Goal: Check status: Check status

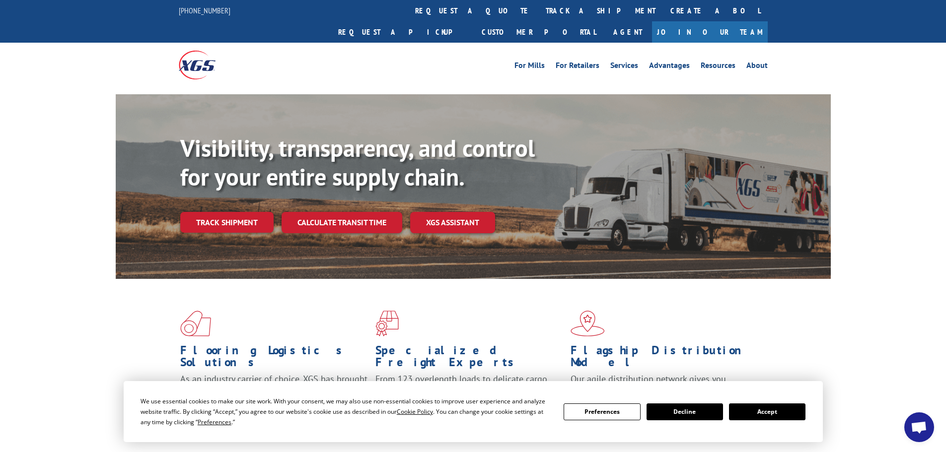
scroll to position [331, 0]
click at [538, 12] on link "track a shipment" at bounding box center [600, 10] width 125 height 21
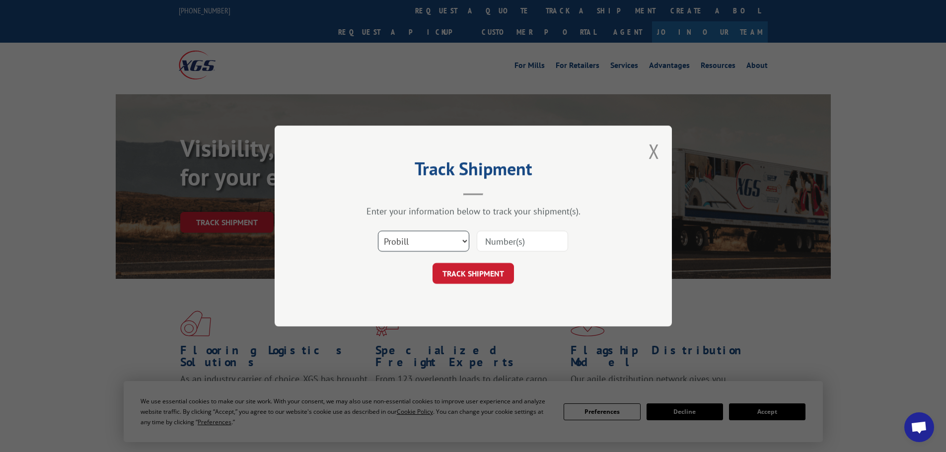
click at [451, 237] on select "Select category... Probill BOL PO" at bounding box center [423, 241] width 91 height 21
select select "bol"
click at [378, 231] on select "Select category... Probill BOL PO" at bounding box center [423, 241] width 91 height 21
click at [512, 244] on input at bounding box center [522, 241] width 91 height 21
type input "440886"
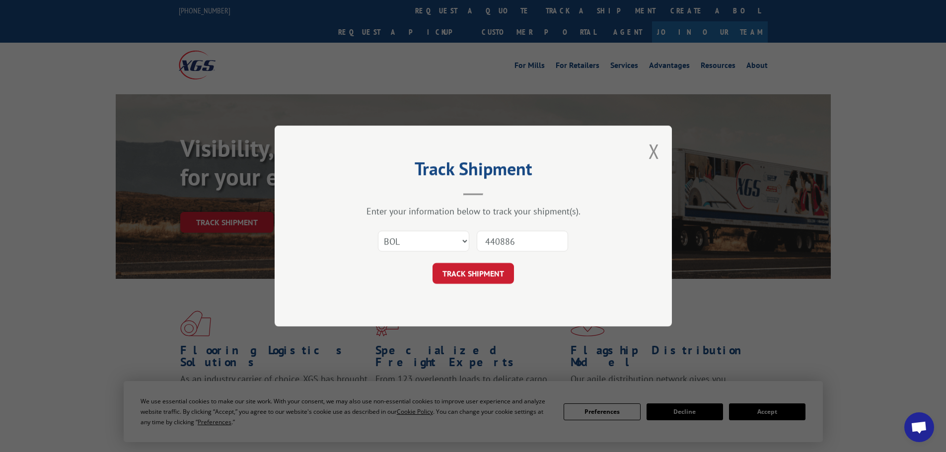
click button "TRACK SHIPMENT" at bounding box center [472, 273] width 81 height 21
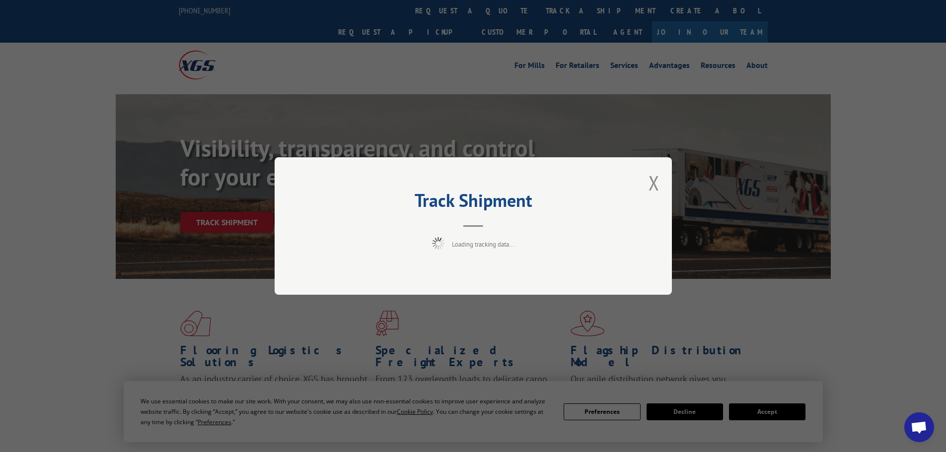
click at [768, 424] on div "Track Shipment Loading tracking data..." at bounding box center [473, 226] width 946 height 452
click at [766, 417] on div "Track Shipment Loading tracking data..." at bounding box center [473, 226] width 946 height 452
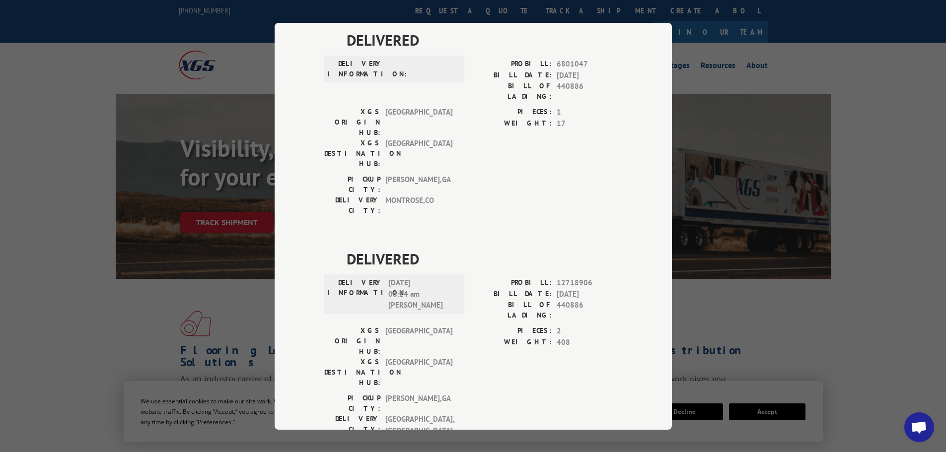
scroll to position [0, 0]
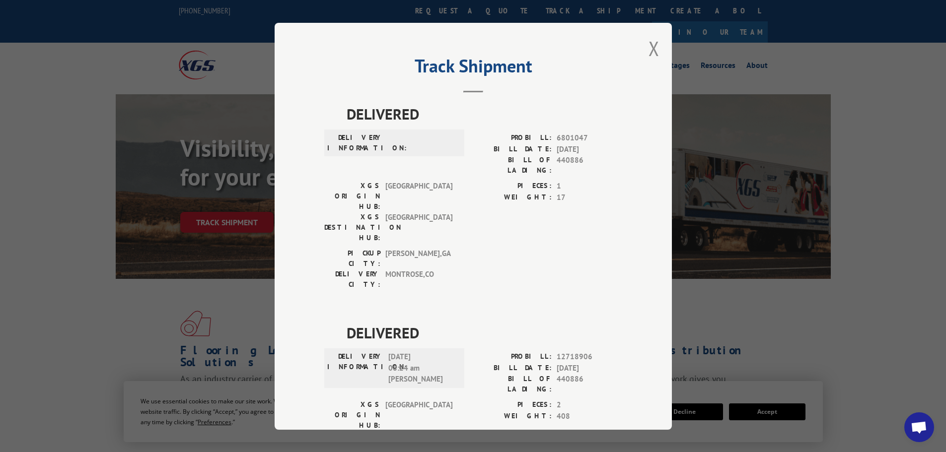
click at [642, 47] on div "Track Shipment DELIVERED DELIVERY INFORMATION: PROBILL: 6801047 BILL DATE: [DAT…" at bounding box center [473, 226] width 397 height 407
click at [649, 45] on button "Close modal" at bounding box center [653, 48] width 11 height 26
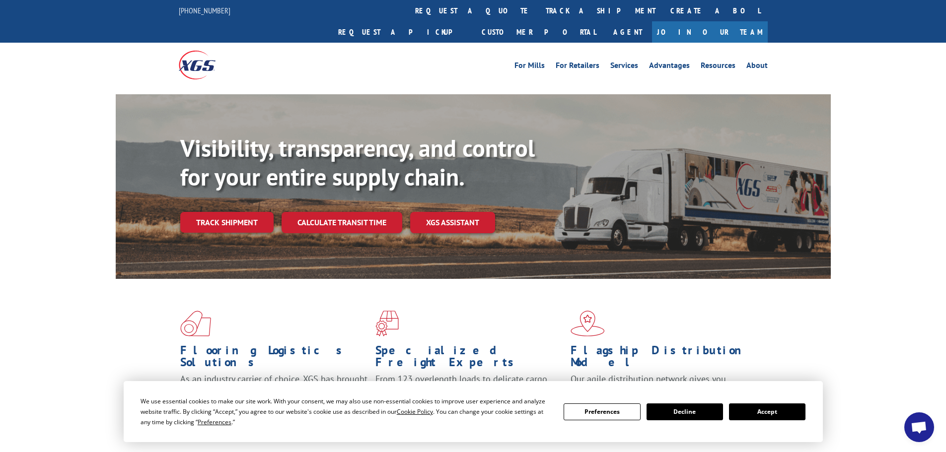
click at [538, 16] on link "track a shipment" at bounding box center [600, 10] width 125 height 21
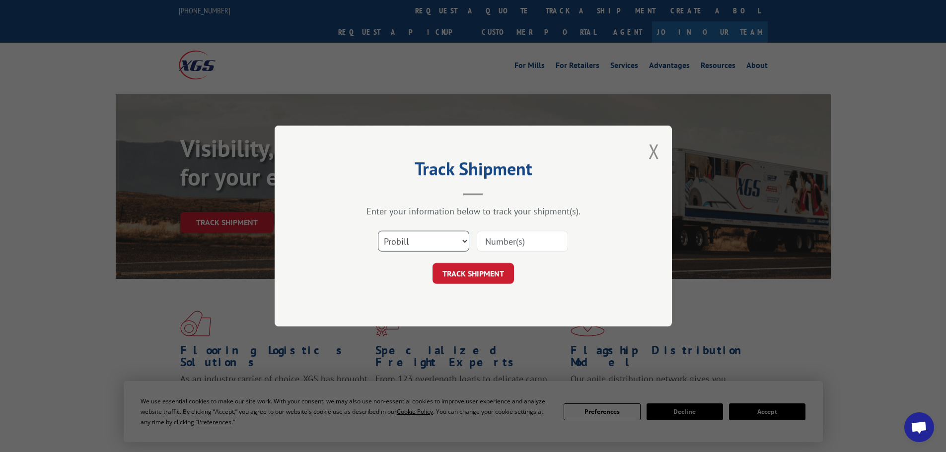
click at [439, 236] on select "Select category... Probill BOL PO" at bounding box center [423, 241] width 91 height 21
select select "bol"
click at [378, 231] on select "Select category... Probill BOL PO" at bounding box center [423, 241] width 91 height 21
click at [508, 237] on input at bounding box center [522, 241] width 91 height 21
type input "440886"
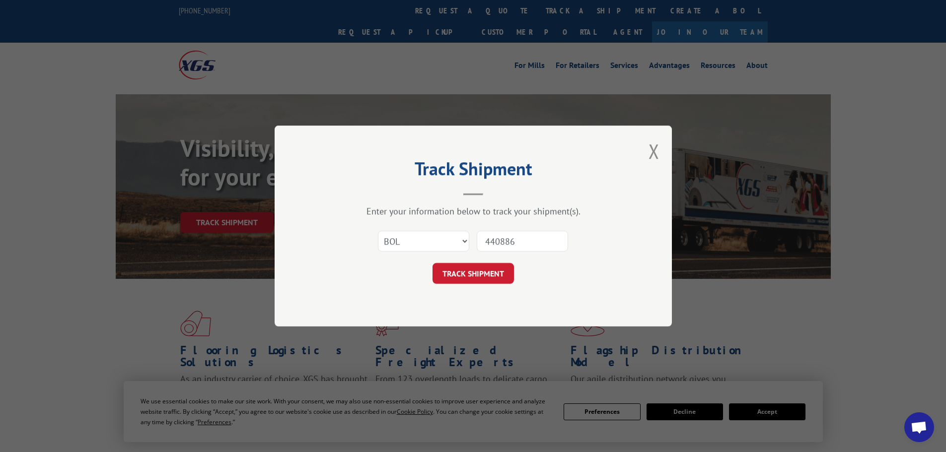
click at [469, 274] on button "TRACK SHIPMENT" at bounding box center [472, 273] width 81 height 21
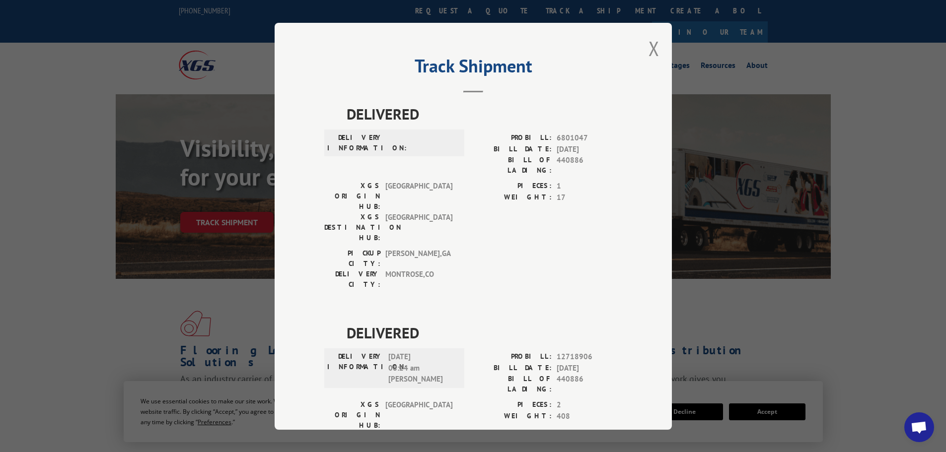
click at [648, 48] on button "Close modal" at bounding box center [653, 48] width 11 height 26
